Goal: Transaction & Acquisition: Purchase product/service

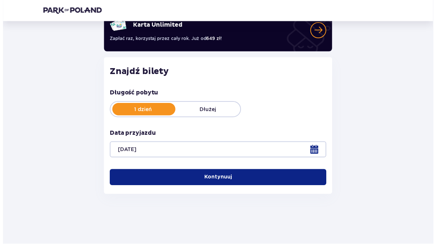
scroll to position [62, 0]
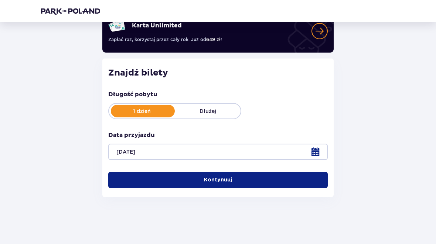
click at [249, 177] on button "Kontynuuj" at bounding box center [218, 180] width 220 height 16
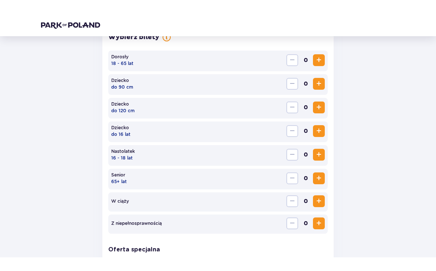
scroll to position [228, 0]
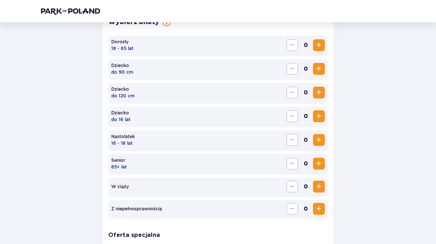
click at [319, 44] on span "Increase" at bounding box center [319, 45] width 9 height 9
click at [318, 43] on span "Increase" at bounding box center [319, 45] width 9 height 9
click at [319, 47] on span "Increase" at bounding box center [319, 45] width 9 height 9
click at [319, 46] on span "Increase" at bounding box center [319, 45] width 9 height 9
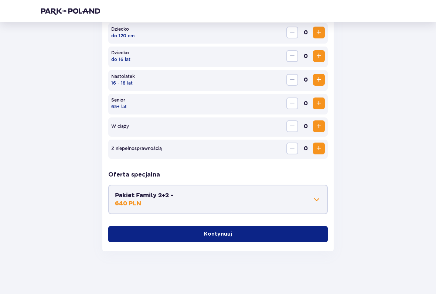
scroll to position [288, 0]
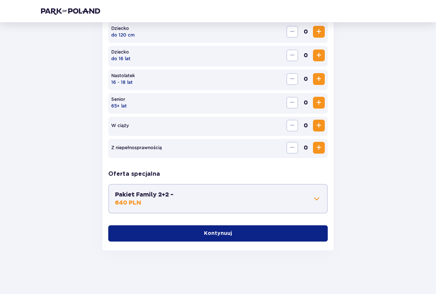
click at [318, 200] on span at bounding box center [316, 198] width 9 height 9
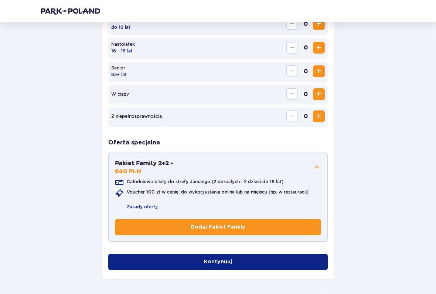
scroll to position [329, 0]
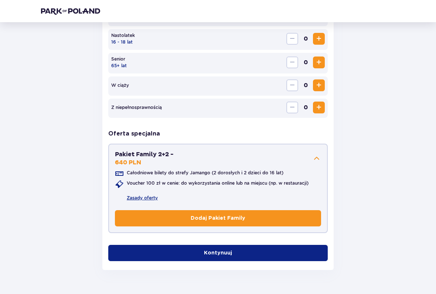
click at [314, 163] on span at bounding box center [316, 158] width 9 height 9
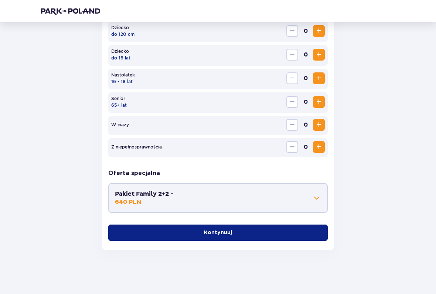
click at [272, 232] on button "Kontynuuj" at bounding box center [218, 233] width 220 height 16
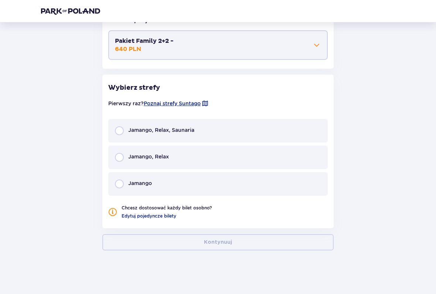
scroll to position [443, 0]
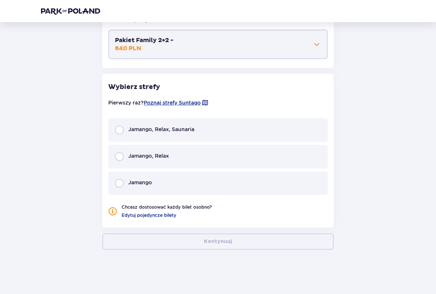
click at [125, 153] on div "Jamango, Relax" at bounding box center [218, 157] width 220 height 24
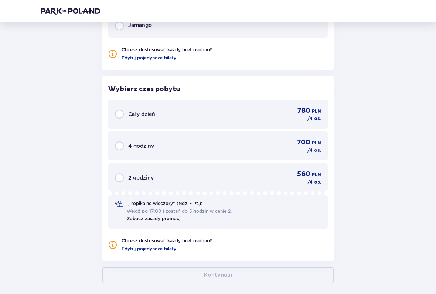
scroll to position [602, 0]
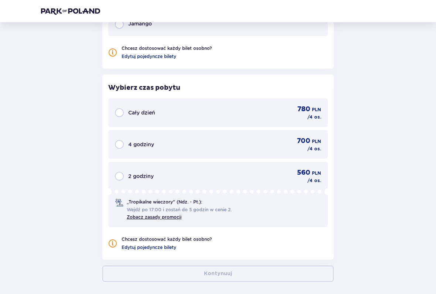
click at [121, 115] on input "radio" at bounding box center [119, 112] width 9 height 9
radio input "true"
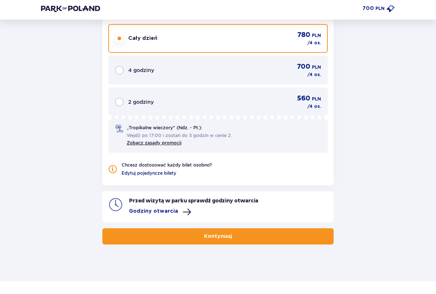
scroll to position [671, 0]
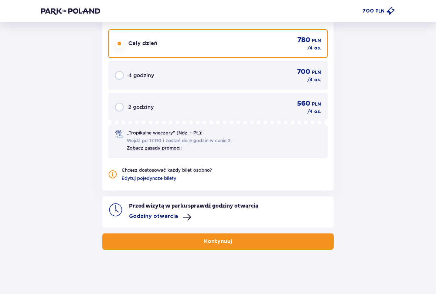
click at [301, 241] on button "Kontynuuj" at bounding box center [217, 242] width 231 height 16
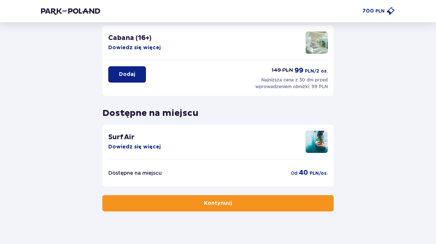
scroll to position [191, 0]
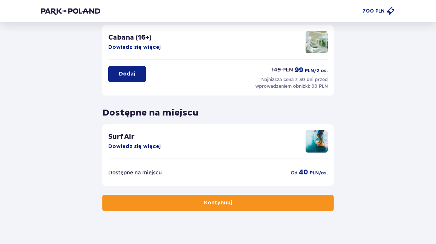
click at [315, 206] on button "Kontynuuj" at bounding box center [217, 202] width 231 height 16
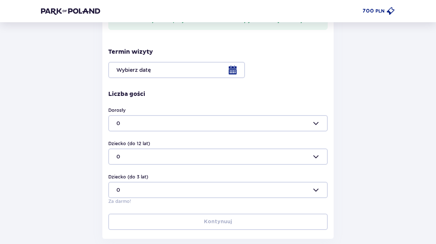
scroll to position [249, 0]
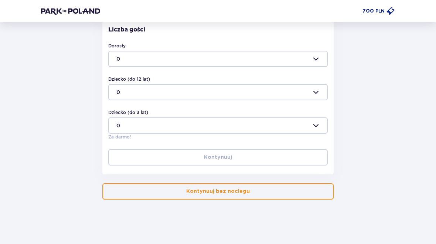
click at [310, 190] on button "Kontynuuj bez noclegu" at bounding box center [217, 191] width 231 height 16
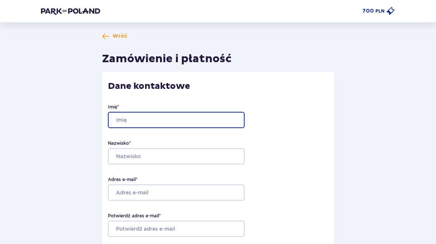
click at [216, 115] on input "Imię *" at bounding box center [176, 120] width 137 height 16
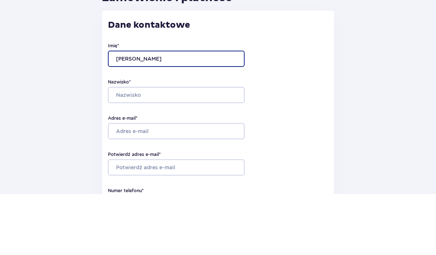
type input "[PERSON_NAME]"
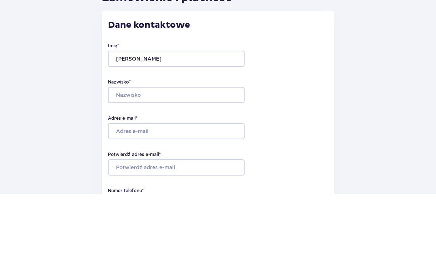
click at [219, 140] on div "Nazwisko *" at bounding box center [218, 152] width 220 height 24
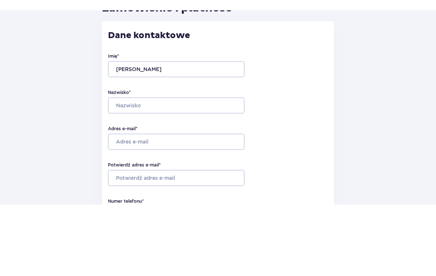
scroll to position [61, 0]
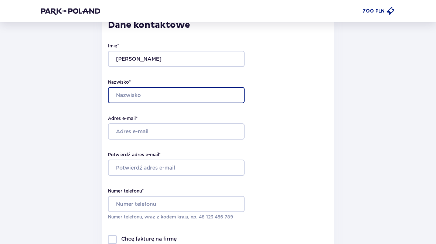
click at [223, 91] on input "Nazwisko *" at bounding box center [176, 95] width 137 height 16
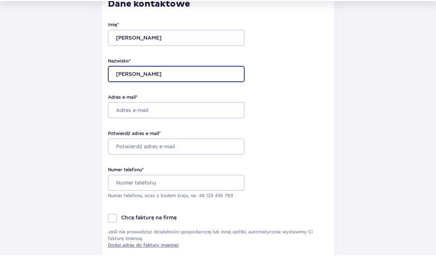
type input "[PERSON_NAME]"
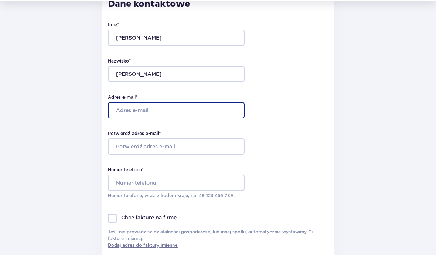
click at [217, 123] on input "Adres e-mail *" at bounding box center [176, 131] width 137 height 16
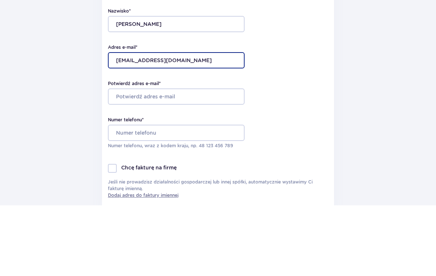
type input "[EMAIL_ADDRESS][DOMAIN_NAME]"
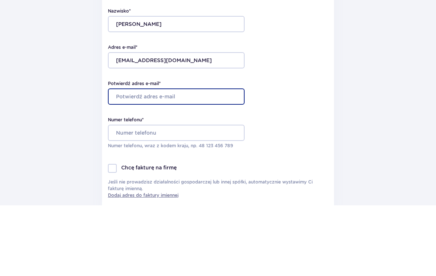
click at [224, 159] on input "Potwierdź adres e-mail *" at bounding box center [176, 167] width 137 height 16
type input "[EMAIL_ADDRESS][DOMAIN_NAME]"
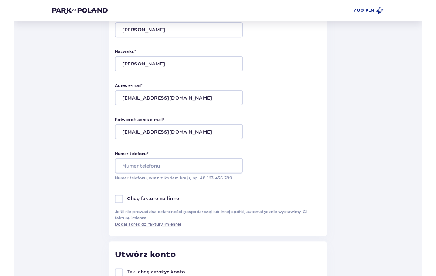
scroll to position [87, 0]
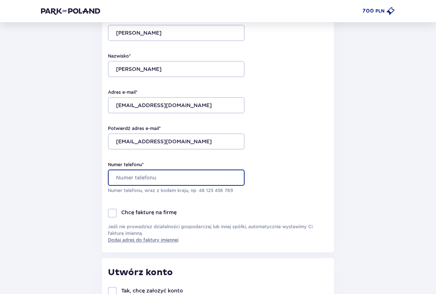
click at [234, 181] on input "Numer telefonu *" at bounding box center [176, 178] width 137 height 16
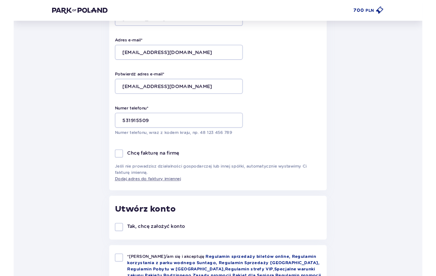
scroll to position [137, 0]
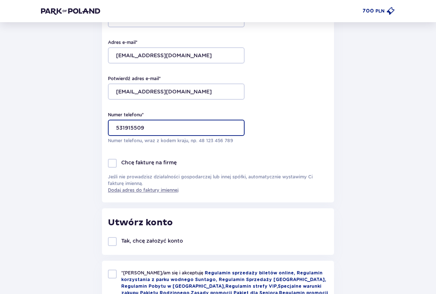
click at [117, 129] on input "531915509" at bounding box center [176, 128] width 137 height 16
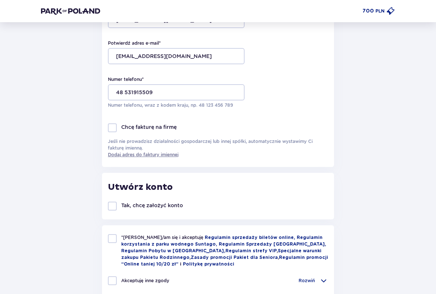
scroll to position [159, 0]
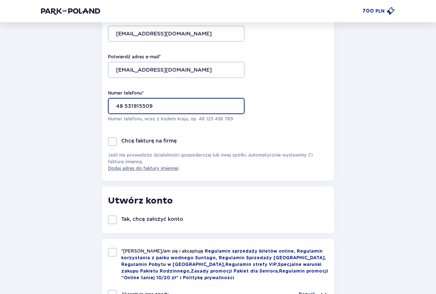
click at [132, 102] on input "48 531915509" at bounding box center [176, 106] width 137 height 16
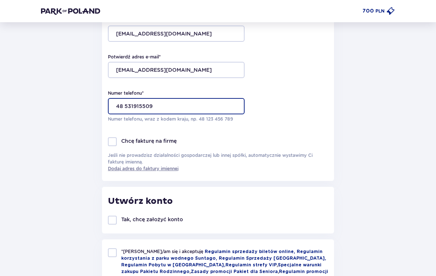
click at [134, 105] on input "48 531915509" at bounding box center [176, 106] width 137 height 16
click at [208, 101] on input "48 531 915 509" at bounding box center [176, 106] width 137 height 16
click at [204, 103] on input "48 531 915 509" at bounding box center [176, 106] width 137 height 16
type input "48 531 915 509"
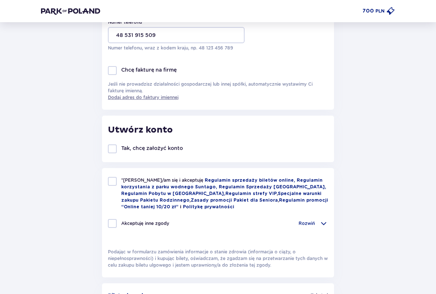
scroll to position [231, 0]
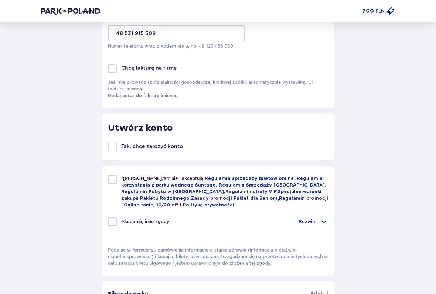
click at [113, 183] on div at bounding box center [112, 180] width 9 height 9
checkbox input "true"
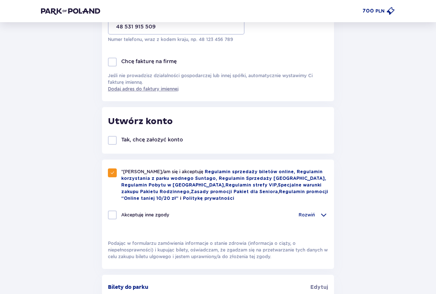
scroll to position [257, 0]
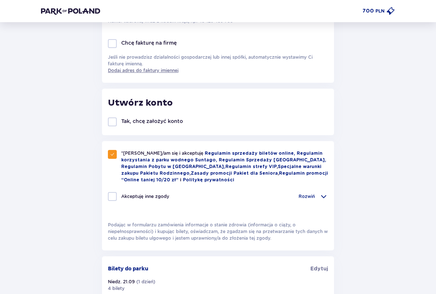
click at [315, 198] on div "Rozwiń" at bounding box center [314, 196] width 30 height 9
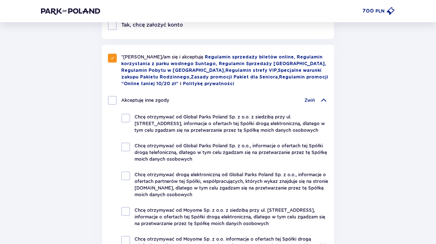
scroll to position [322, 0]
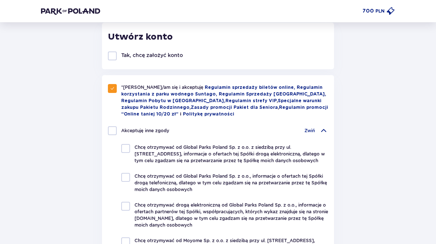
click at [327, 129] on span at bounding box center [323, 130] width 9 height 9
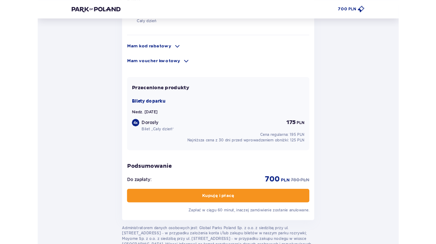
scroll to position [546, 0]
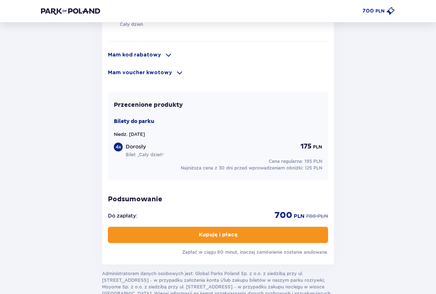
click at [288, 235] on button "Kupuję i płacę" at bounding box center [218, 235] width 220 height 16
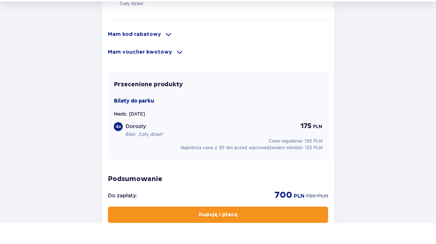
scroll to position [567, 0]
